Goal: Communication & Community: Answer question/provide support

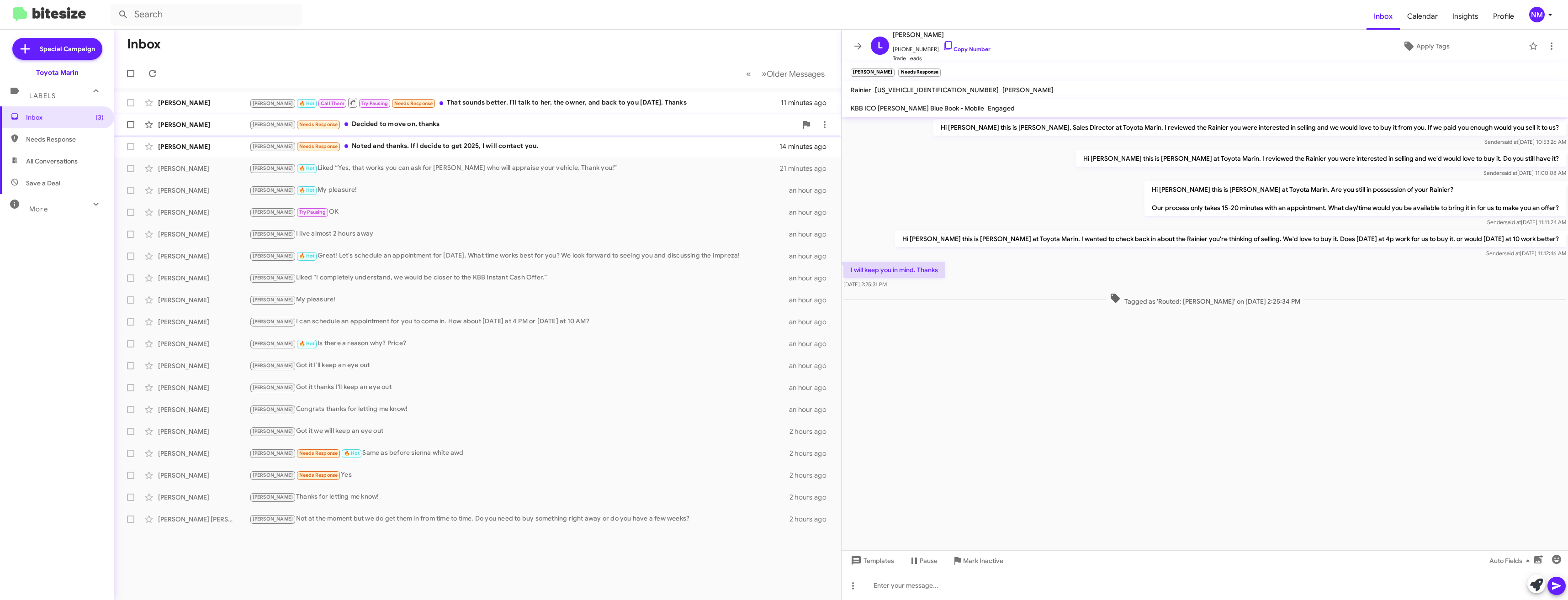
click at [369, 117] on div "[PERSON_NAME] [PERSON_NAME] Needs Response Decided to move on, thanks 13 minute…" at bounding box center [478, 125] width 712 height 18
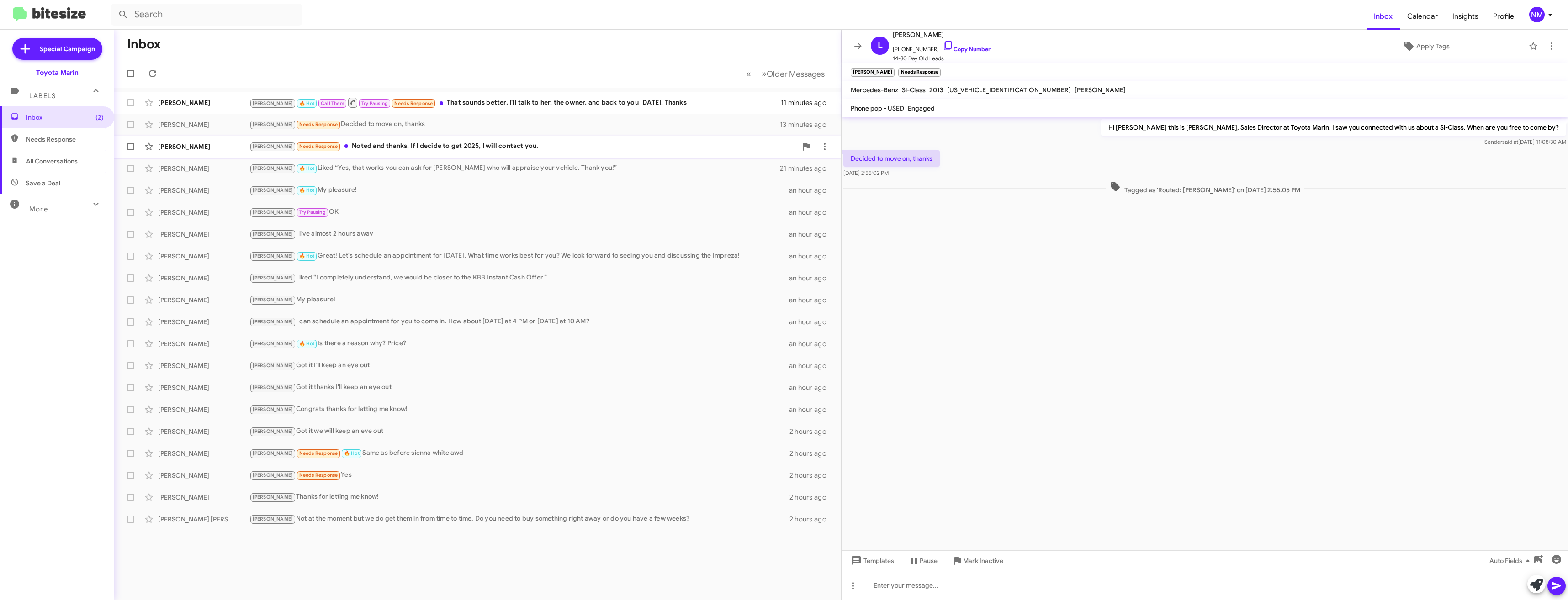
click at [404, 144] on div "[PERSON_NAME] Needs Response Noted and thanks. If I decide to get 2025, I will …" at bounding box center [523, 146] width 548 height 10
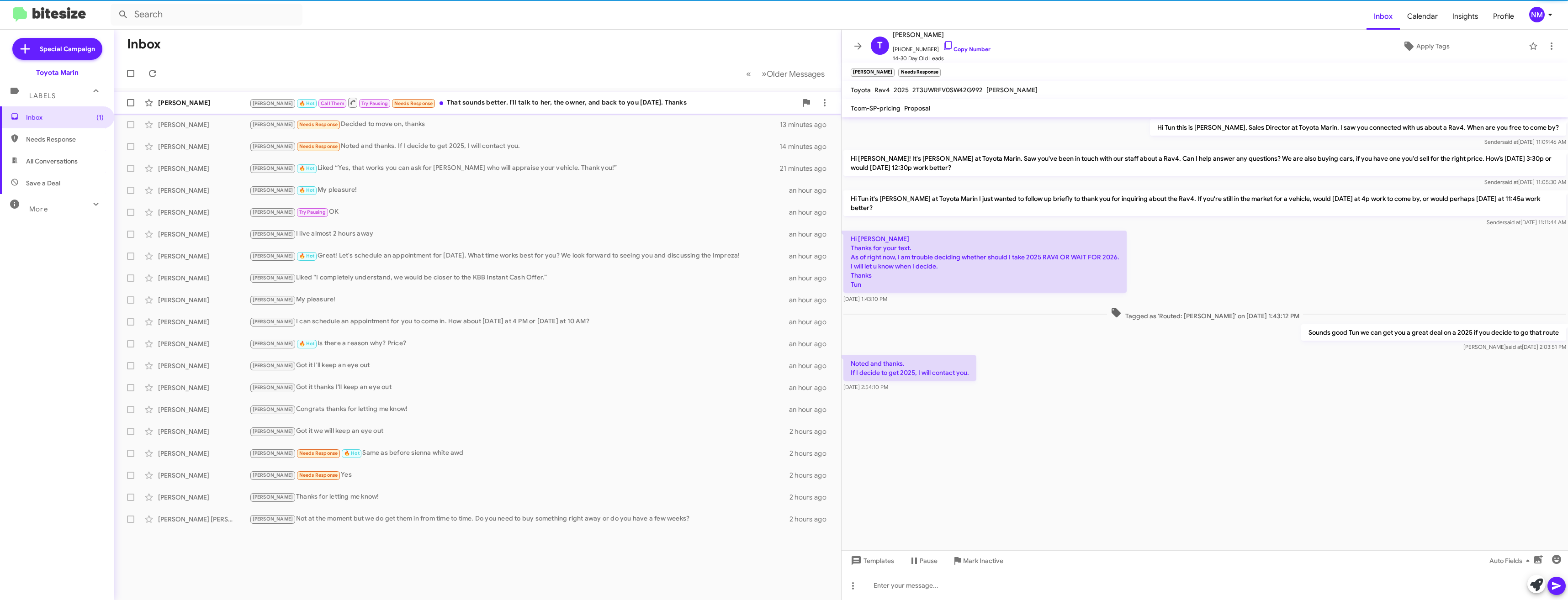
click at [499, 110] on div "[PERSON_NAME] [PERSON_NAME] 🔥 Hot Call Them Try Pausing Needs Response That sou…" at bounding box center [478, 103] width 712 height 18
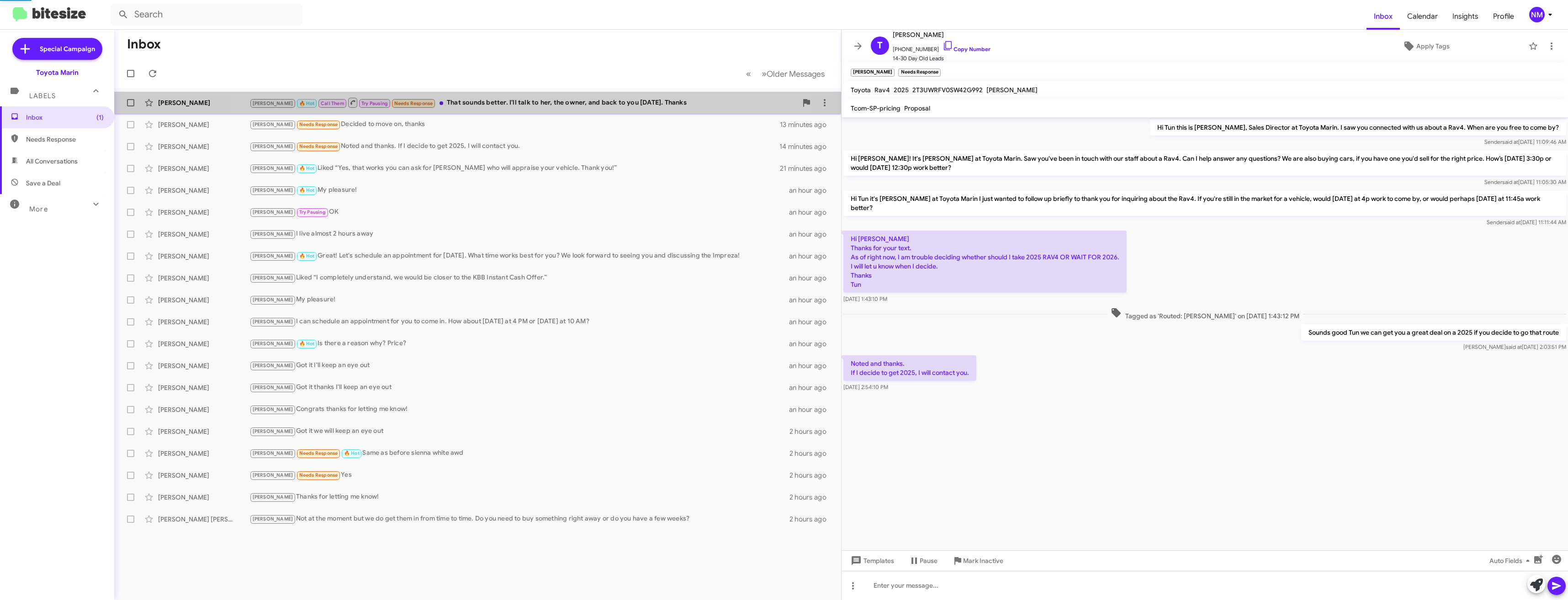
scroll to position [191, 0]
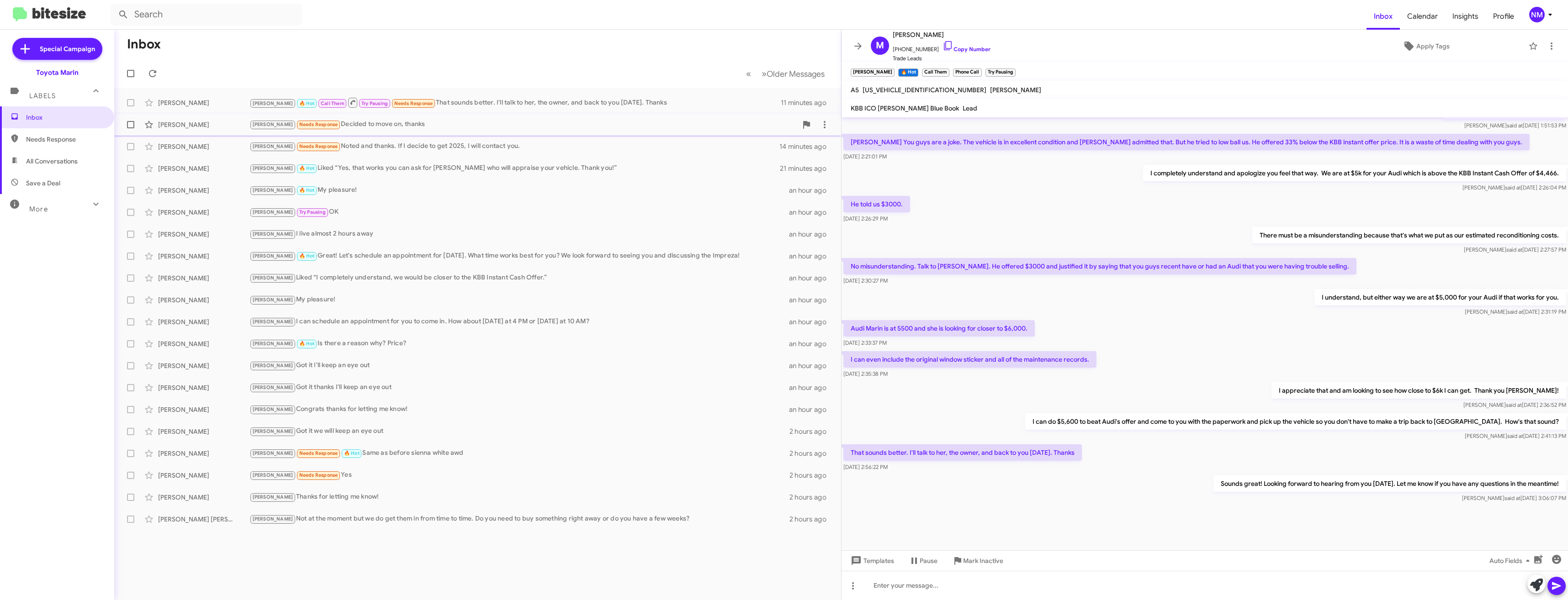
click at [432, 123] on div "[PERSON_NAME] Needs Response Decided to move on, thanks" at bounding box center [523, 124] width 548 height 10
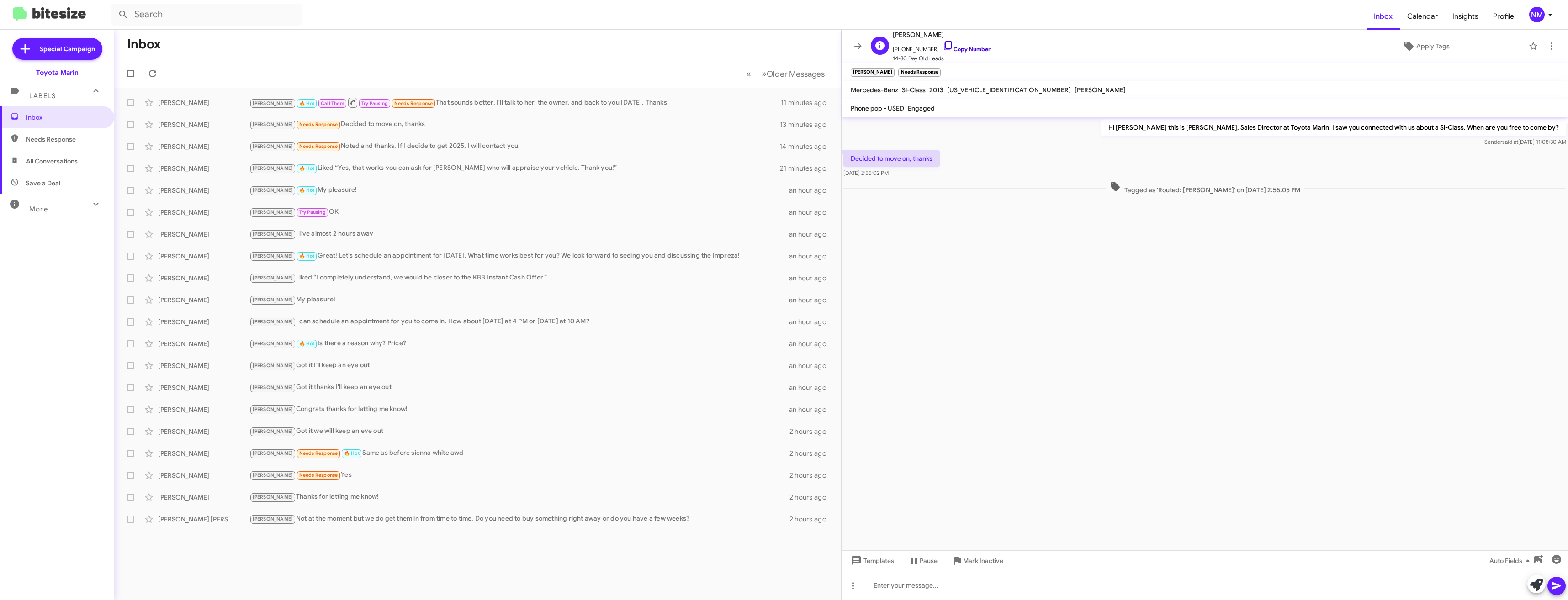
click at [942, 49] on icon at bounding box center [948, 46] width 11 height 11
